Goal: Task Accomplishment & Management: Manage account settings

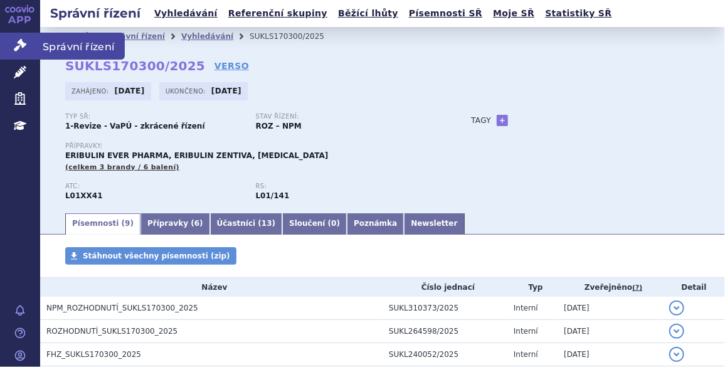
click at [31, 40] on link "Správní řízení" at bounding box center [20, 46] width 40 height 26
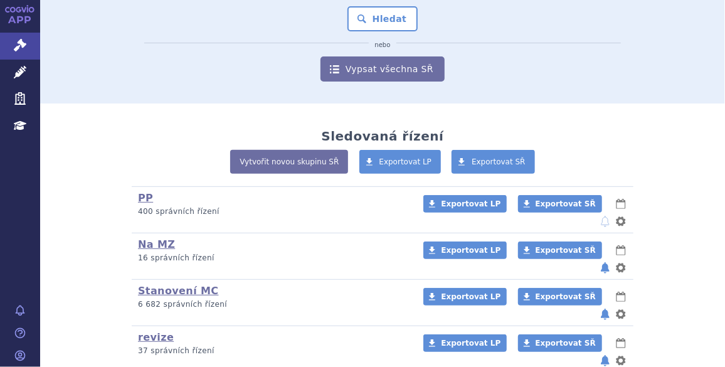
scroll to position [154, 0]
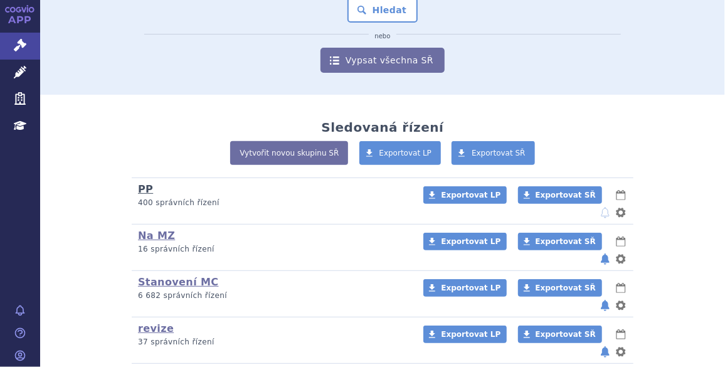
click at [146, 187] on link "PP" at bounding box center [145, 189] width 15 height 12
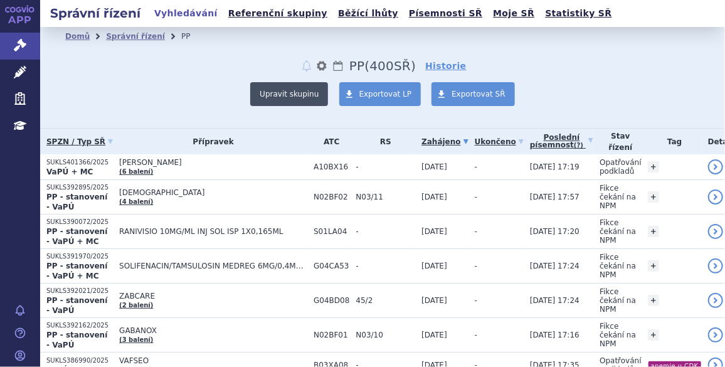
click at [296, 92] on button "Upravit skupinu" at bounding box center [289, 94] width 78 height 24
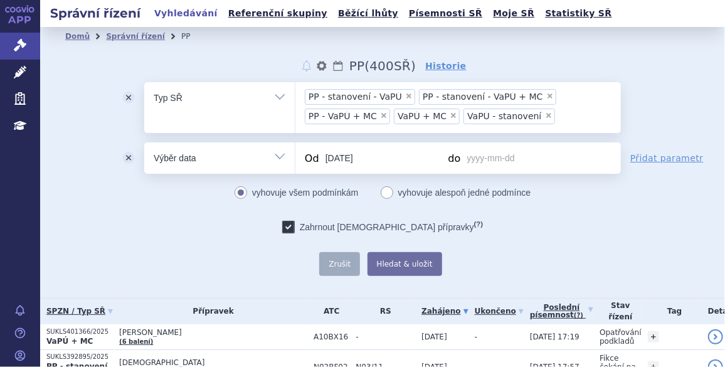
click at [124, 155] on button "odstranit" at bounding box center [128, 157] width 31 height 31
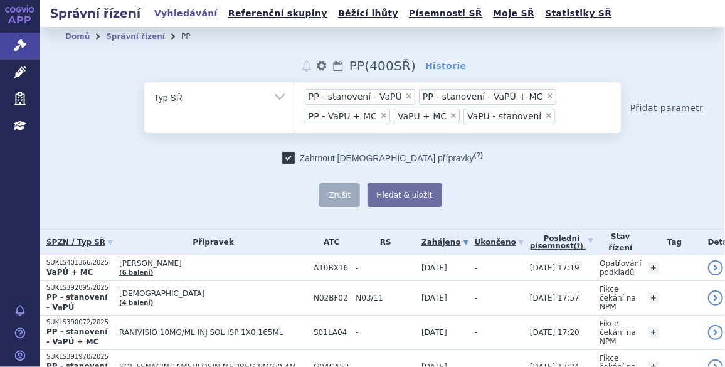
click at [668, 106] on link "Přidat parametr" at bounding box center [667, 108] width 73 height 13
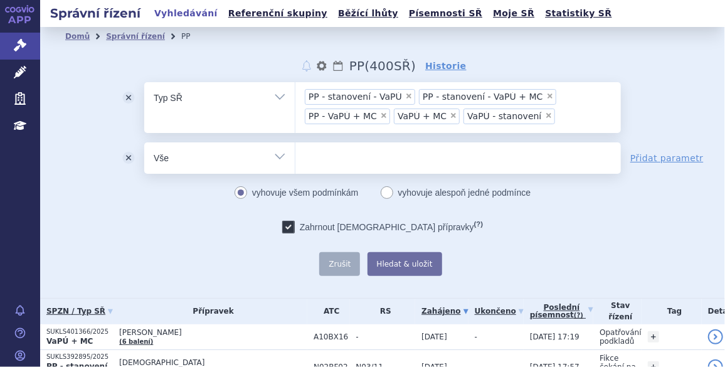
click at [261, 154] on select "Vše Spisová značka Typ SŘ Přípravek/SUKL kód Účastník/Držitel" at bounding box center [219, 156] width 151 height 28
select select "filter-procedure-product-status"
click at [144, 142] on select "Vše Spisová značka Typ SŘ Přípravek/SUKL kód Účastník/Držitel" at bounding box center [219, 156] width 151 height 28
click at [318, 153] on ul at bounding box center [459, 155] width 326 height 26
click at [296, 153] on select at bounding box center [295, 157] width 1 height 31
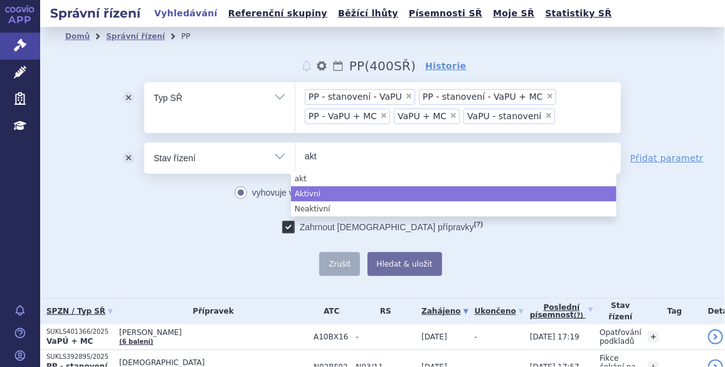
type input "akt"
select select "a0d16f3a-7c3c-49b9-bbbf-43dbf2e58536"
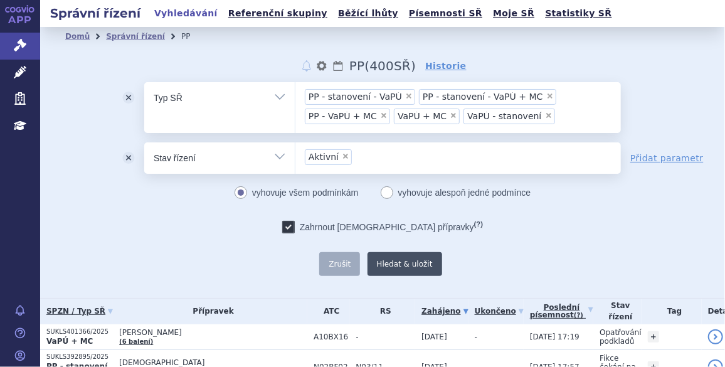
click at [401, 259] on button "Hledat & uložit" at bounding box center [405, 264] width 75 height 24
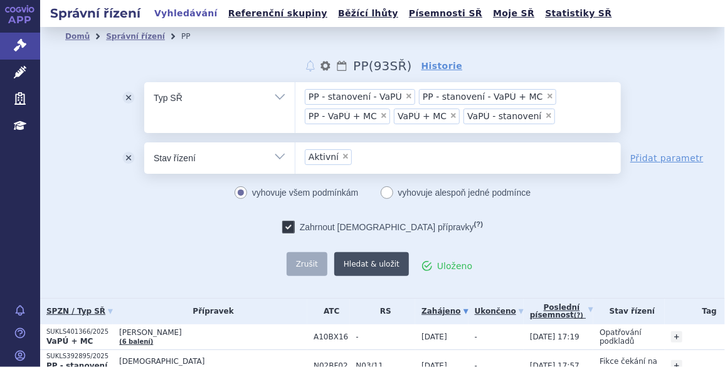
click at [379, 261] on button "Hledat & uložit" at bounding box center [371, 264] width 75 height 24
click at [112, 40] on link "Správní řízení" at bounding box center [135, 36] width 59 height 9
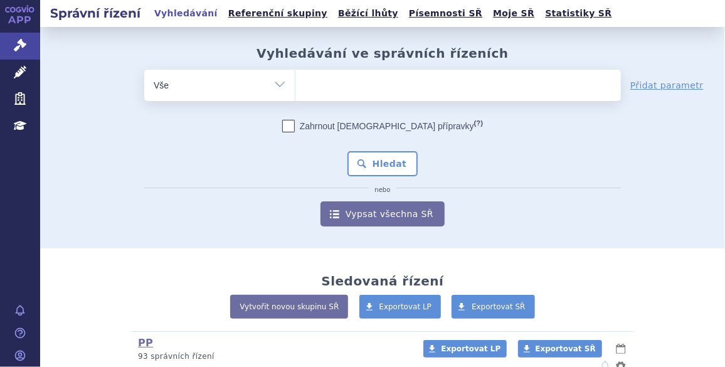
scroll to position [271, 0]
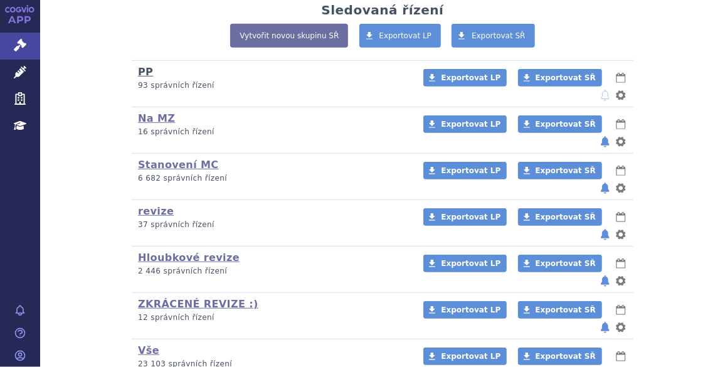
click at [138, 68] on link "PP" at bounding box center [145, 72] width 15 height 12
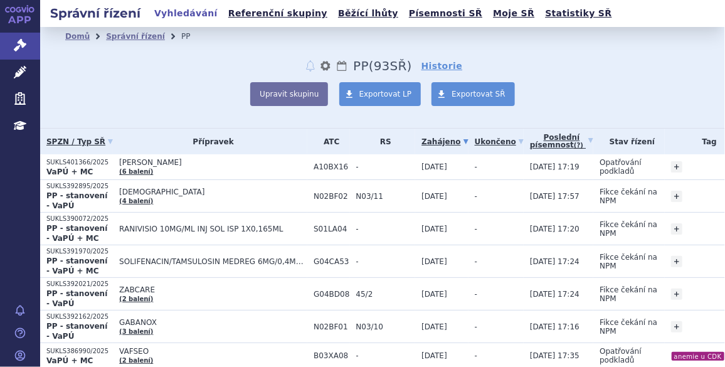
click at [466, 99] on span "Exportovat SŘ" at bounding box center [479, 94] width 54 height 9
